Goal: Check status: Check status

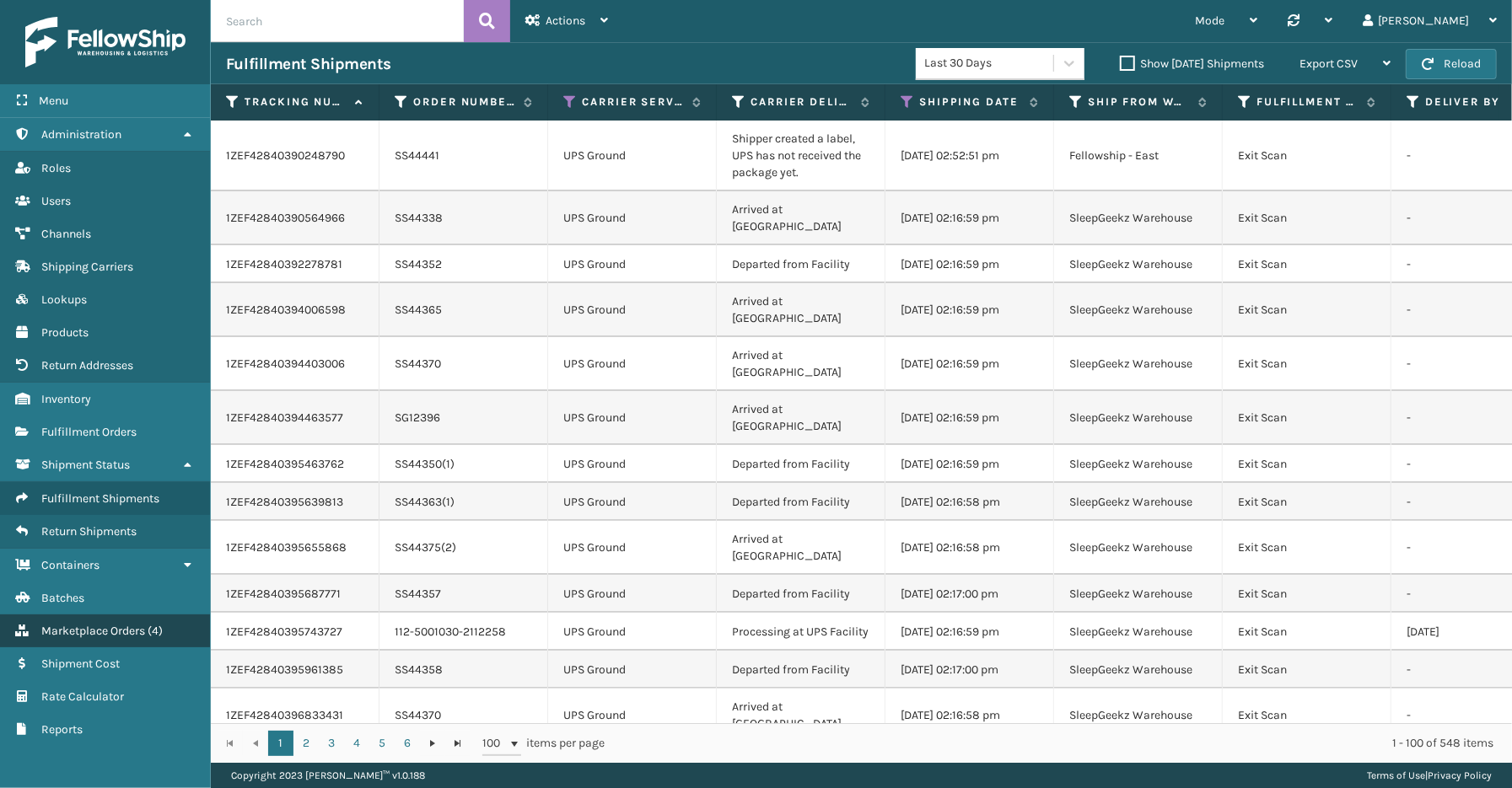
click at [106, 624] on span "Marketplace Orders" at bounding box center [93, 630] width 104 height 15
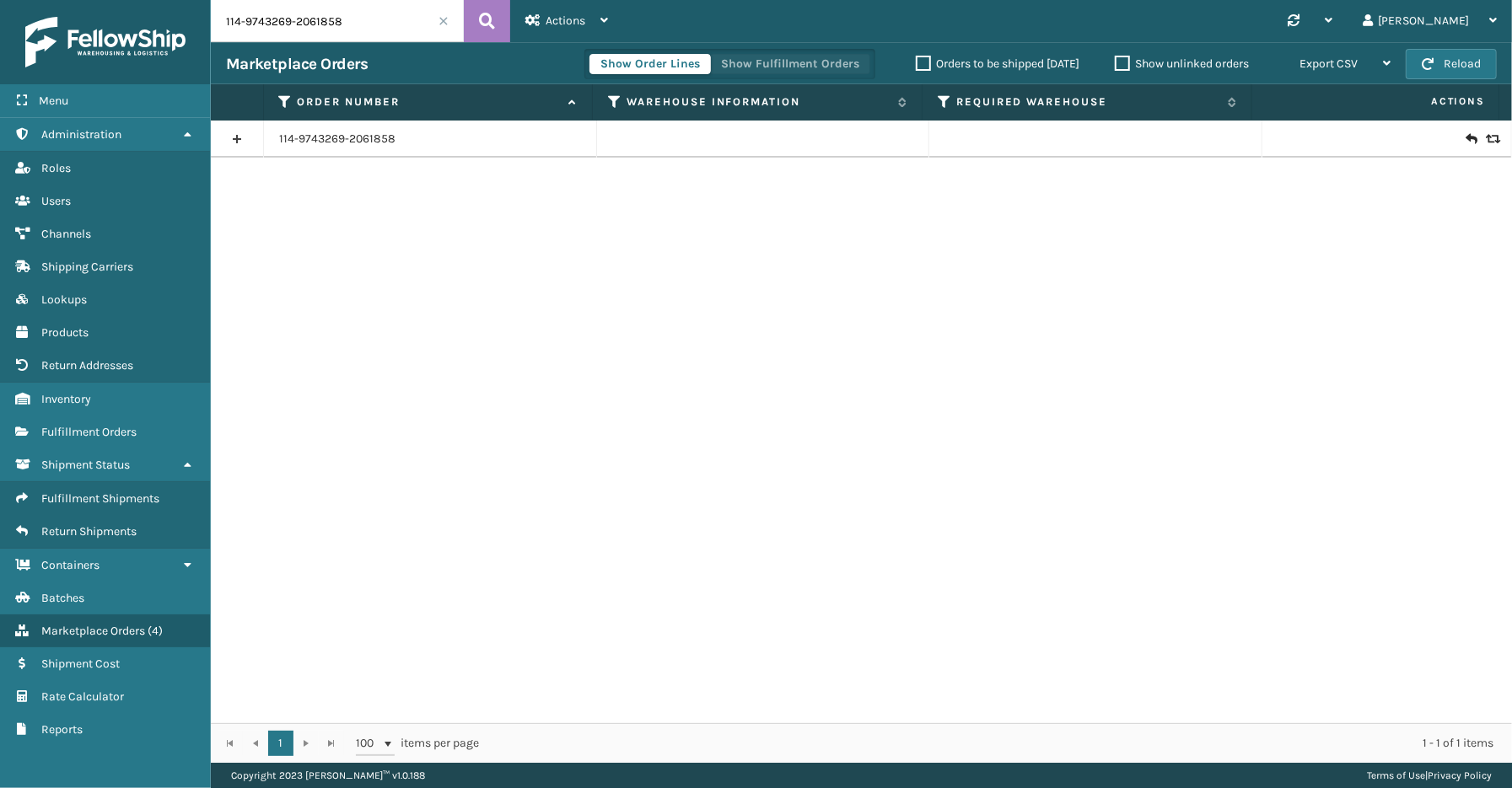
click at [766, 66] on button "Show Fulfillment Orders" at bounding box center [790, 64] width 161 height 21
click at [444, 20] on span at bounding box center [444, 21] width 10 height 10
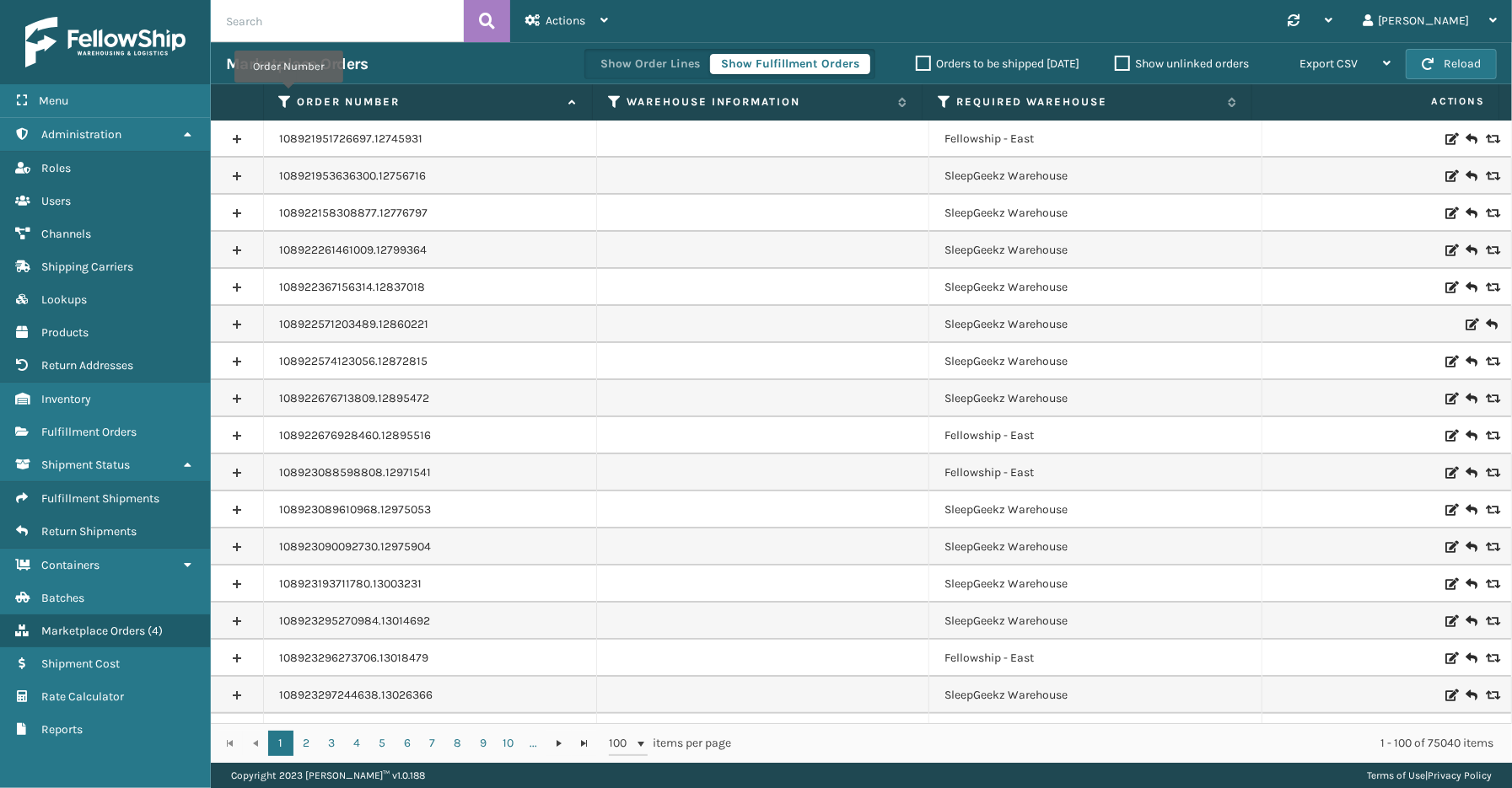
click at [288, 94] on icon at bounding box center [286, 101] width 14 height 15
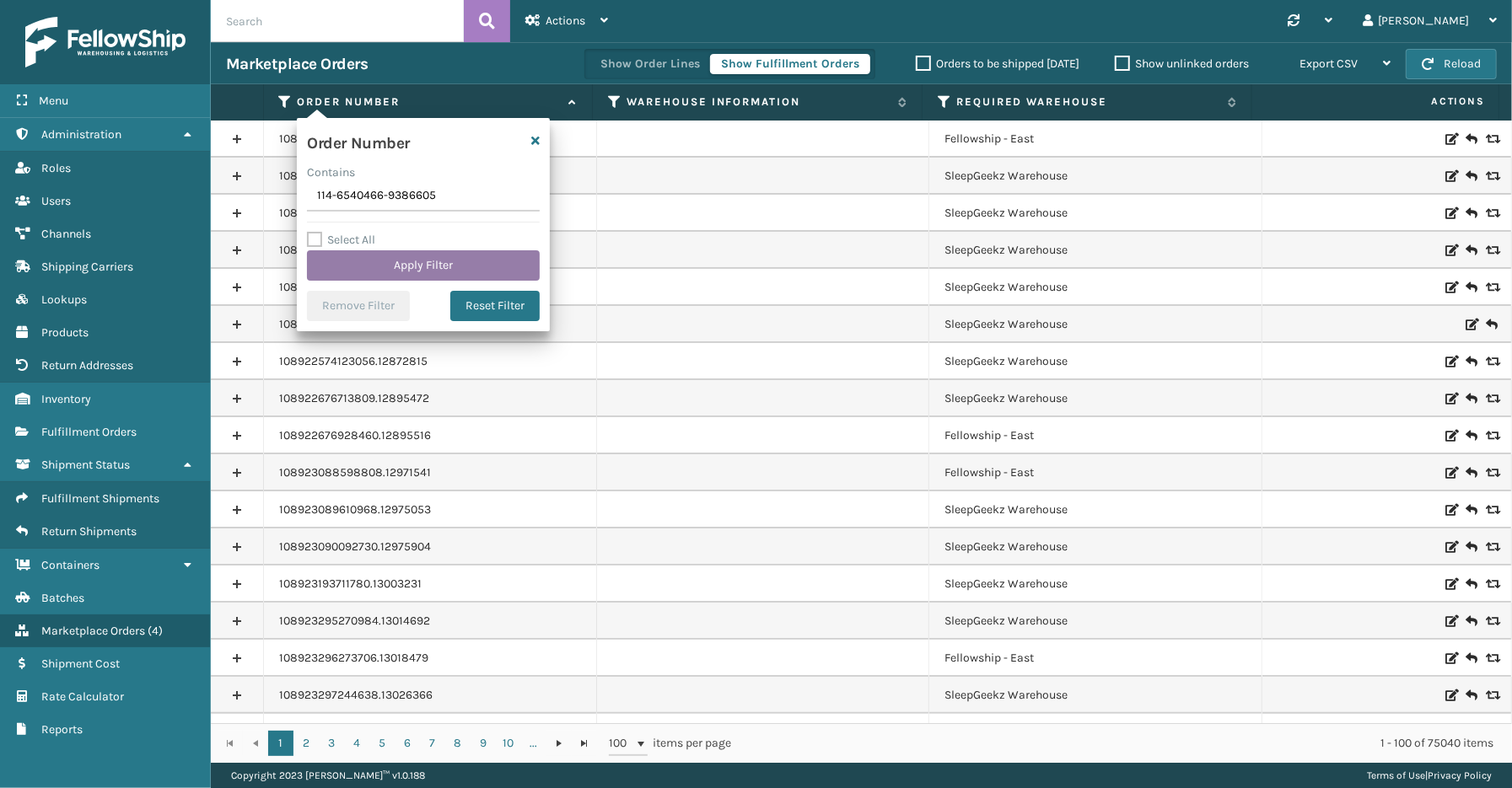
type input "114-6540466-9386605"
click at [405, 267] on button "Apply Filter" at bounding box center [423, 265] width 233 height 30
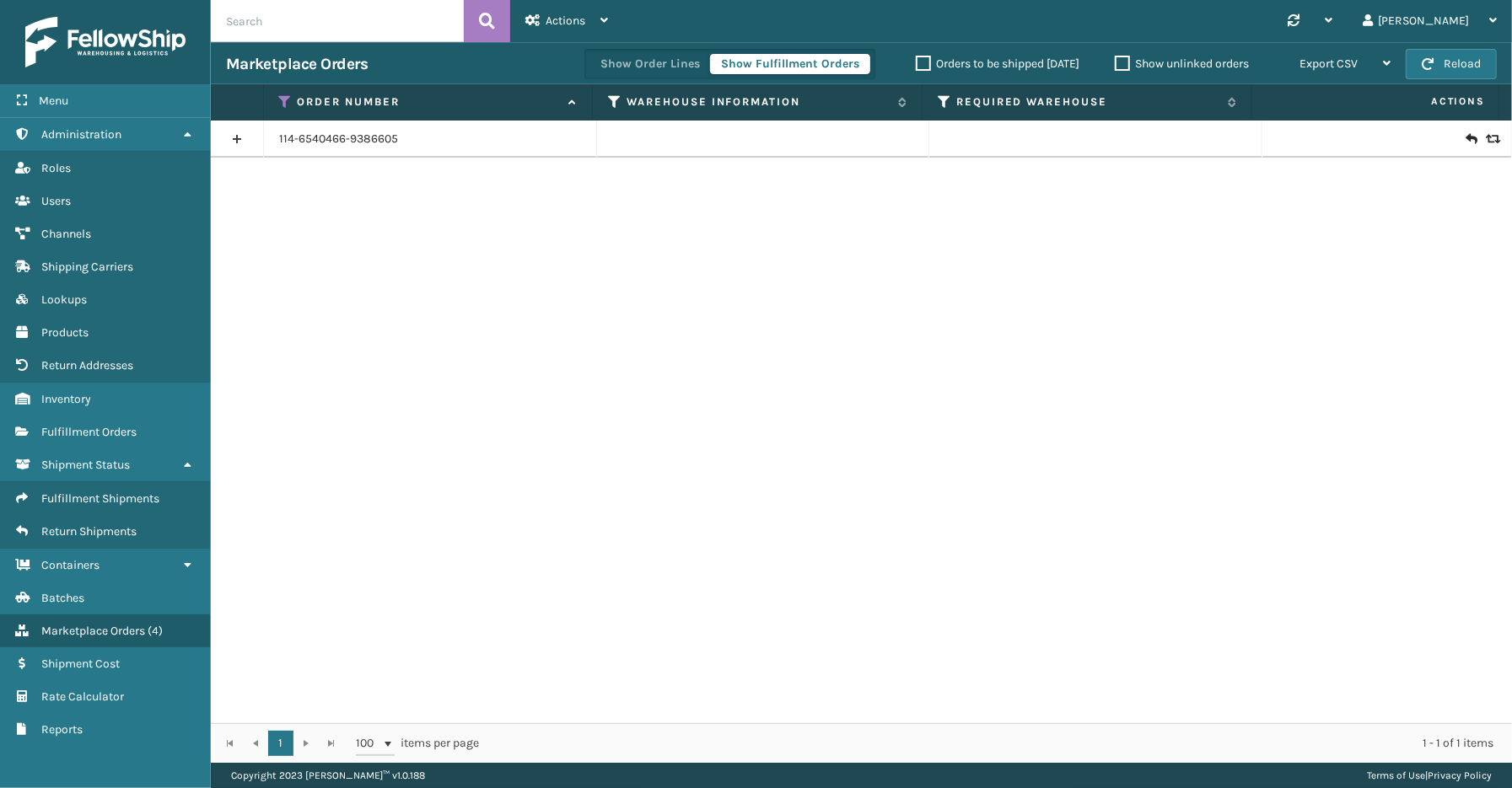
click at [245, 137] on link at bounding box center [236, 139] width 52 height 27
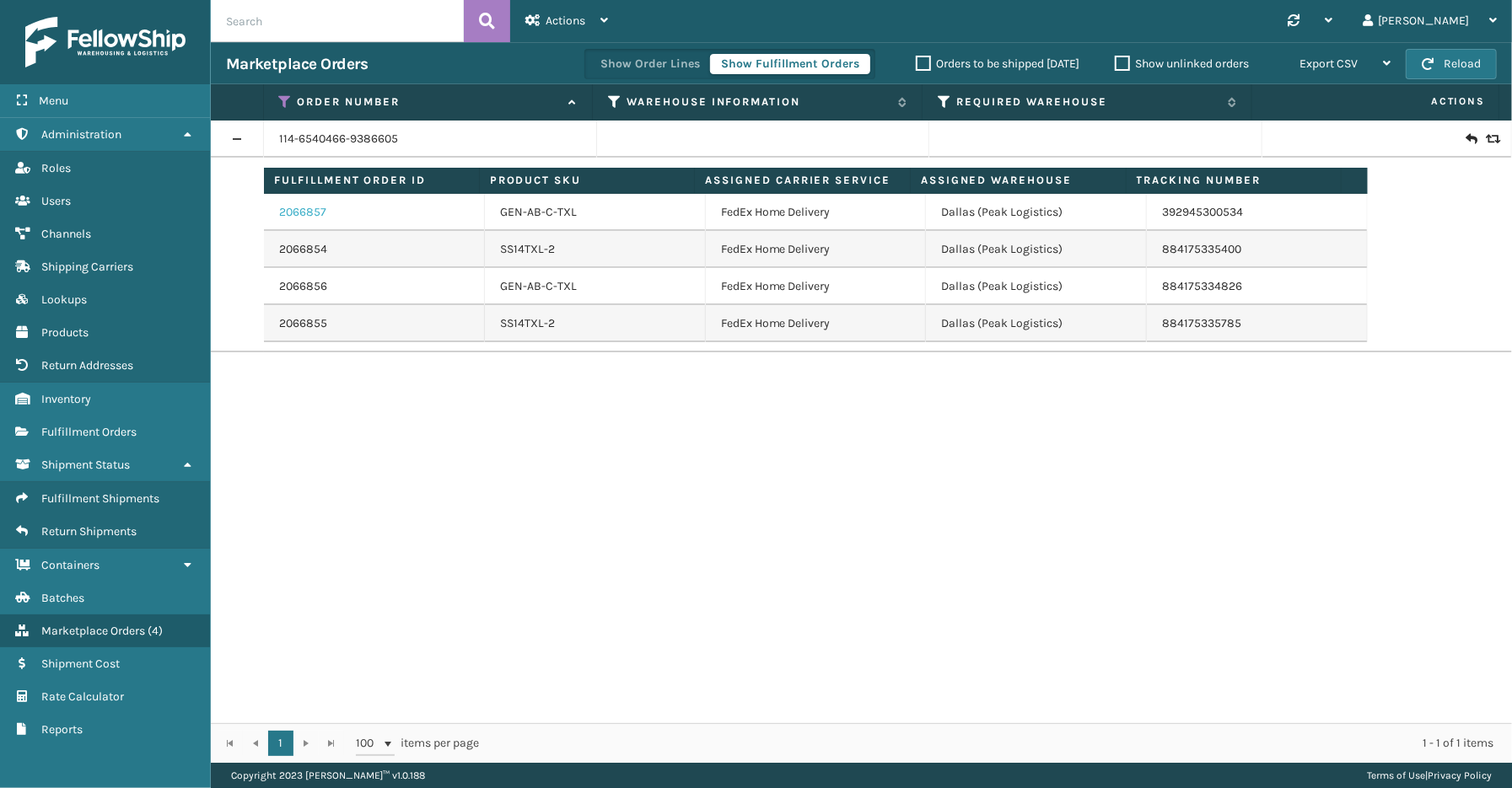
click at [299, 208] on link "2066857" at bounding box center [303, 211] width 47 height 17
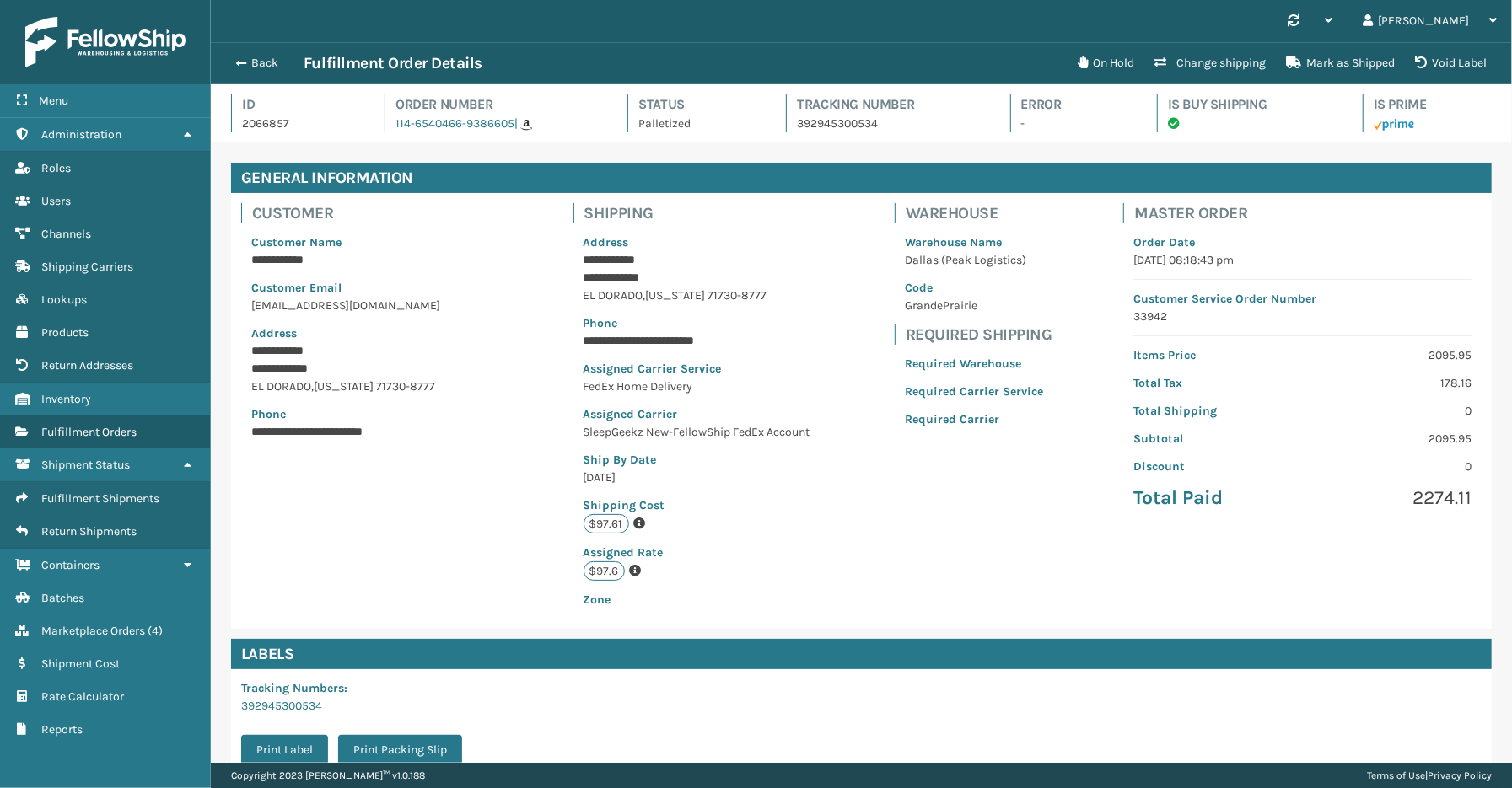
scroll to position [39, 1301]
drag, startPoint x: 251, startPoint y: 61, endPoint x: 297, endPoint y: 43, distance: 49.4
click at [251, 61] on button "Back" at bounding box center [264, 63] width 77 height 15
